Goal: Navigation & Orientation: Find specific page/section

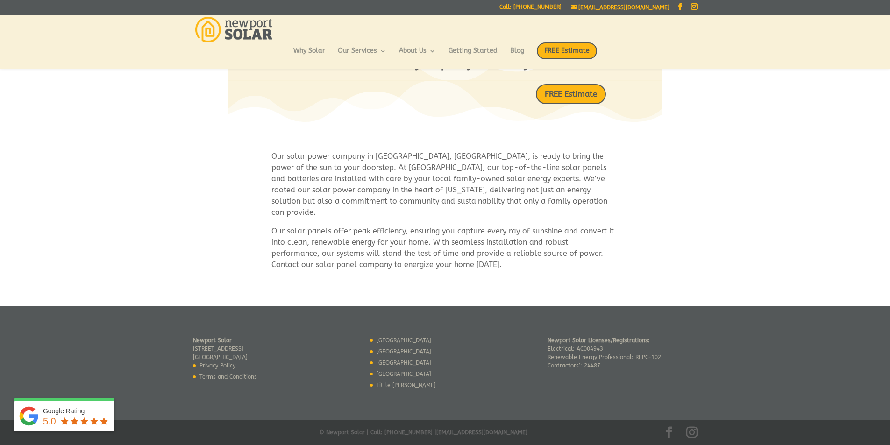
scroll to position [640, 0]
click at [379, 360] on link "[GEOGRAPHIC_DATA]" at bounding box center [403, 363] width 55 height 7
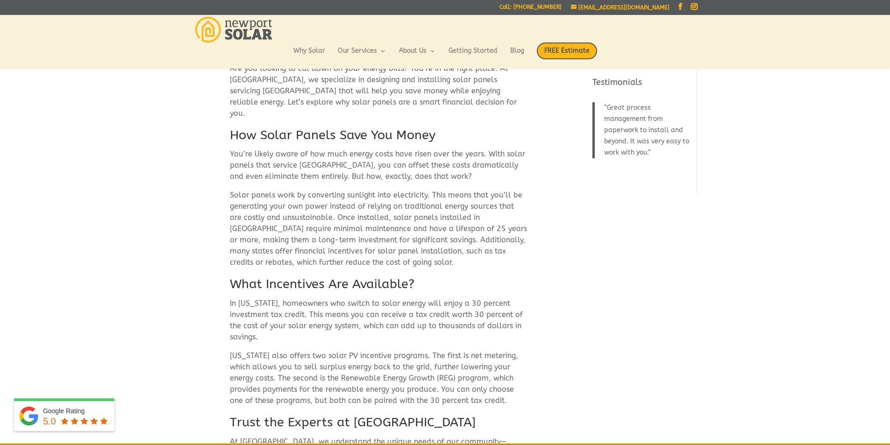
scroll to position [78, 0]
click at [512, 49] on link "Blog" at bounding box center [517, 56] width 14 height 16
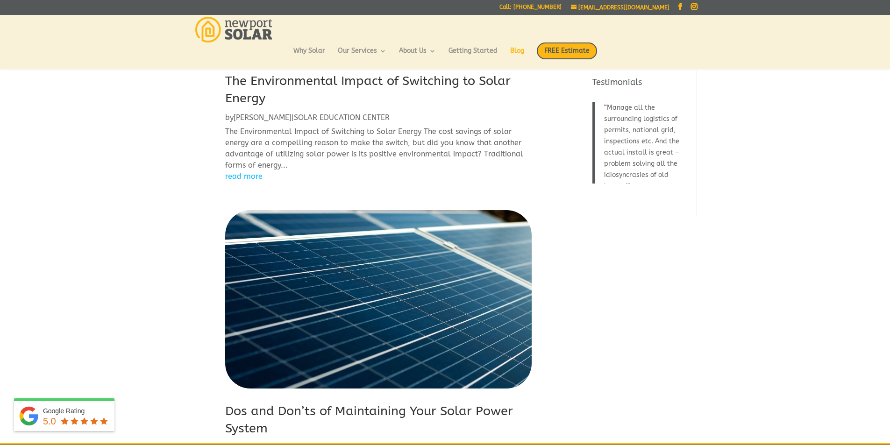
scroll to position [203, 0]
